Goal: Transaction & Acquisition: Subscribe to service/newsletter

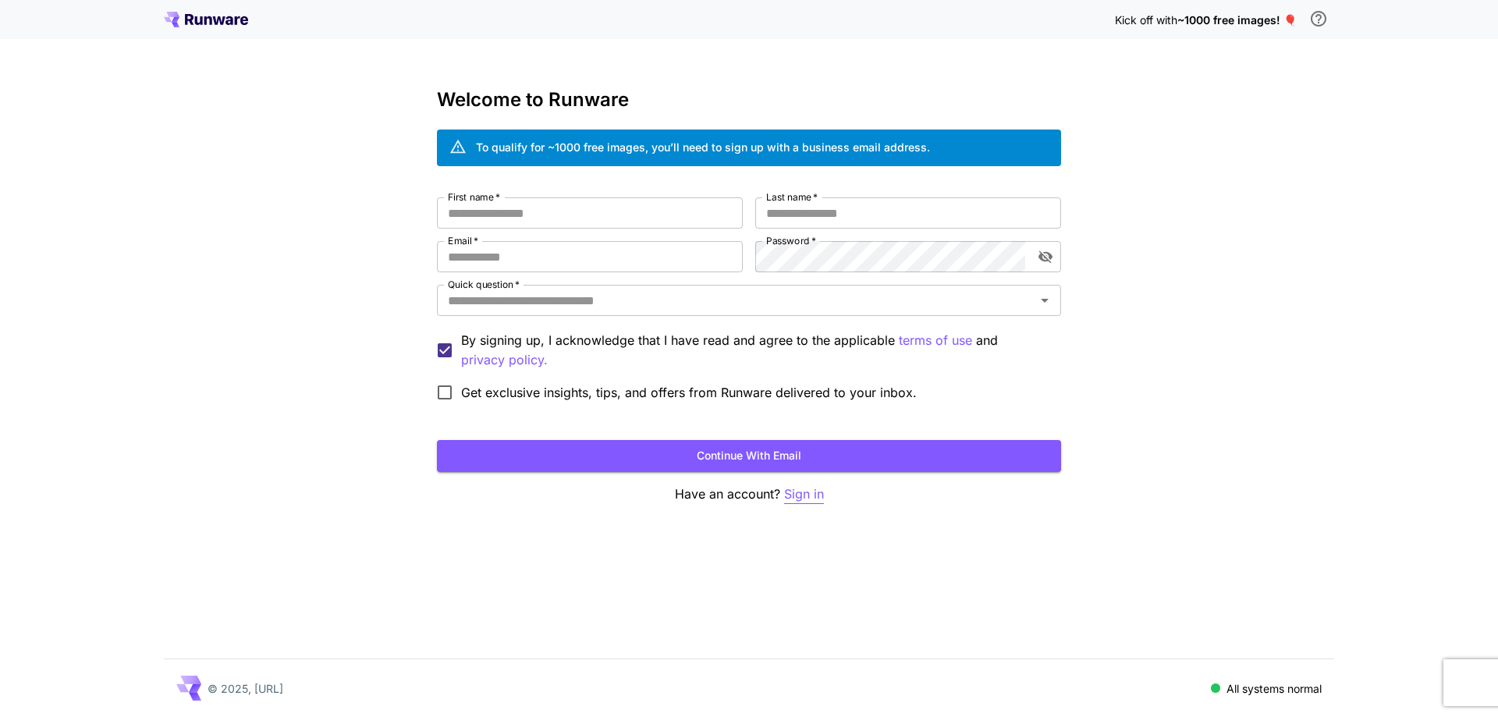
click at [808, 492] on p "Sign in" at bounding box center [804, 495] width 40 height 20
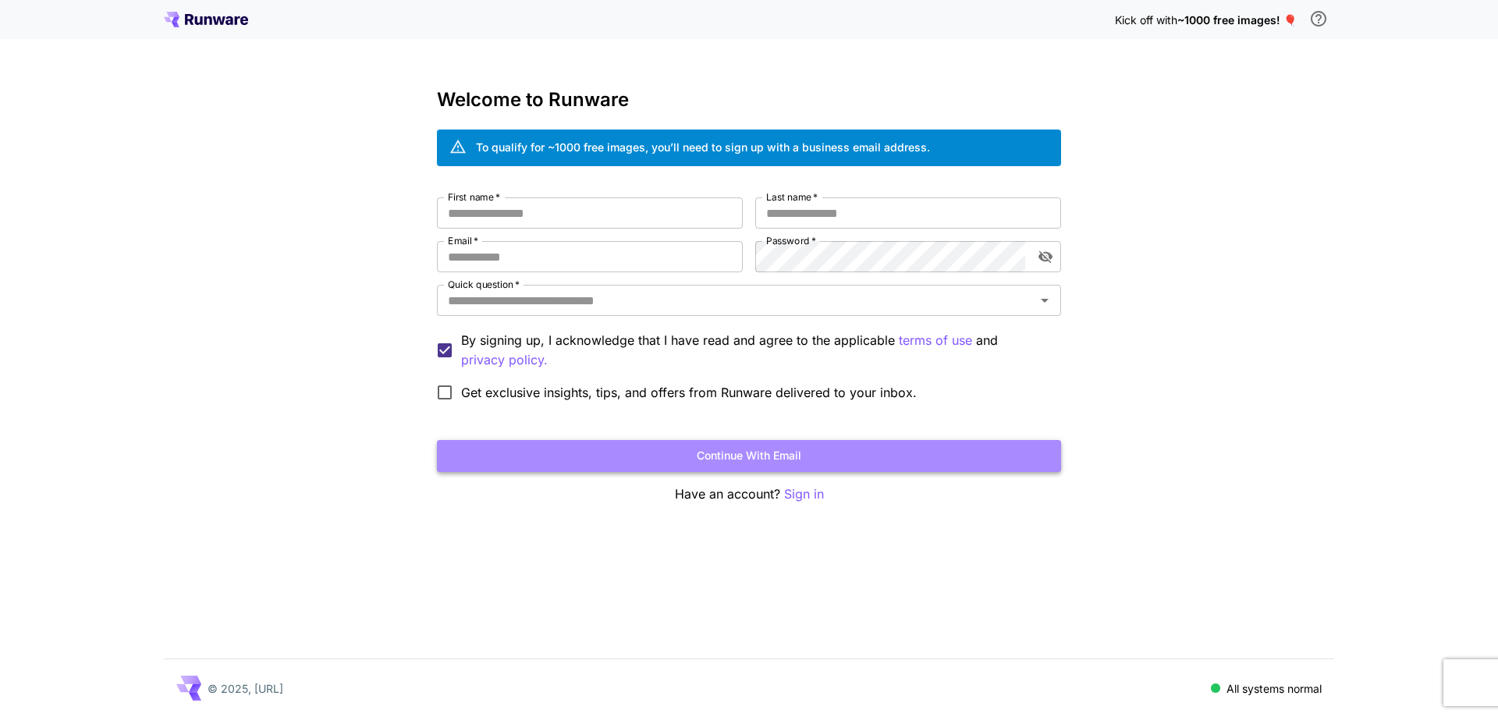
click at [830, 459] on button "Continue with email" at bounding box center [749, 456] width 624 height 32
